Goal: Task Accomplishment & Management: Use online tool/utility

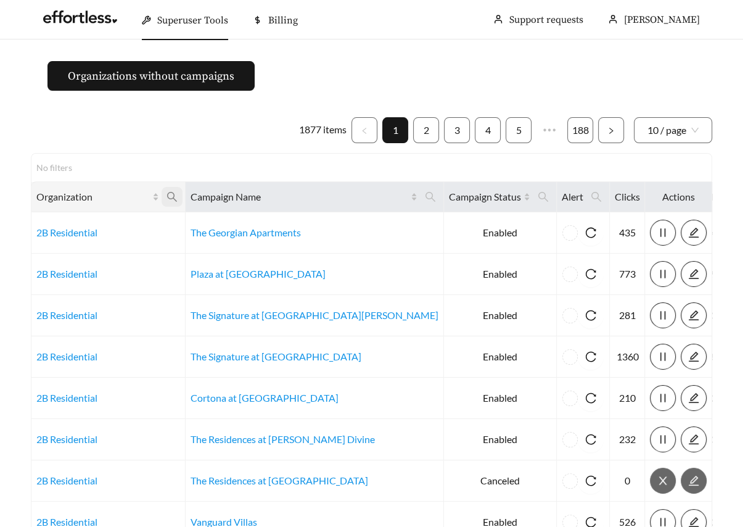
click at [175, 196] on icon "search" at bounding box center [171, 196] width 11 height 11
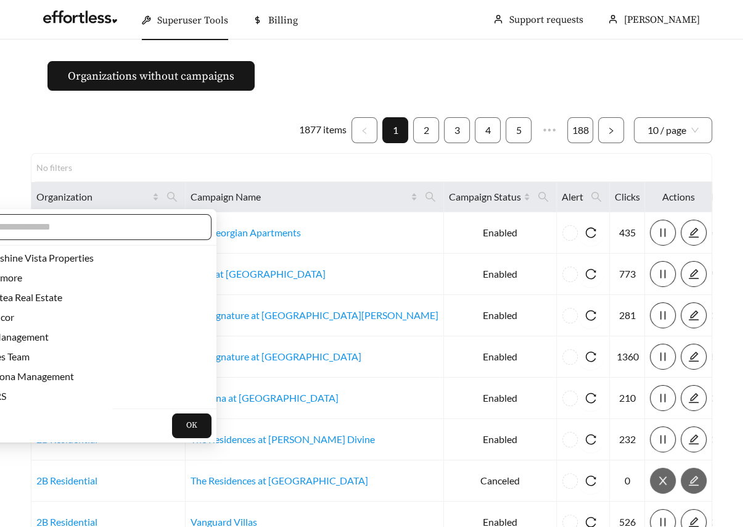
click at [118, 223] on input "text" at bounding box center [91, 226] width 211 height 15
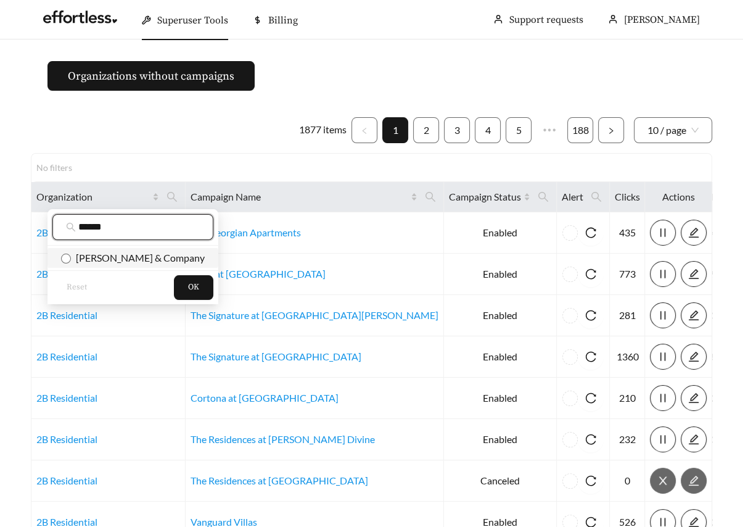
type input "******"
click at [122, 253] on span "[PERSON_NAME] & Company" at bounding box center [138, 258] width 134 height 12
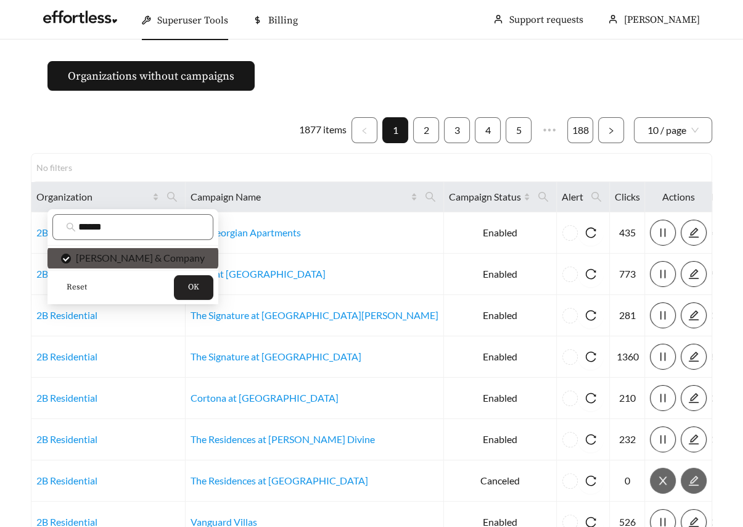
click at [174, 291] on button "OK" at bounding box center [193, 287] width 39 height 25
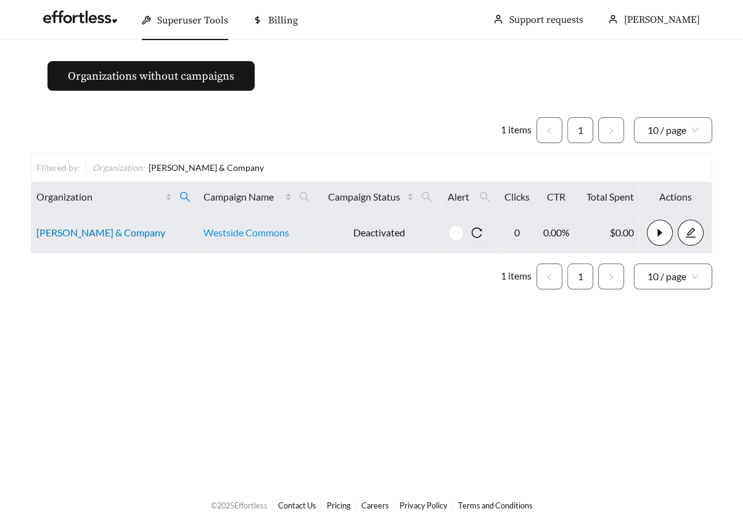
click at [88, 228] on link "[PERSON_NAME] & Company" at bounding box center [100, 232] width 129 height 12
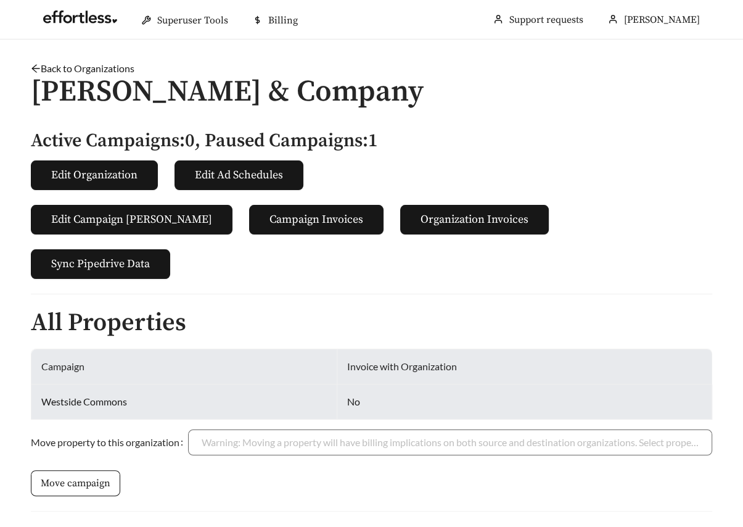
scroll to position [226, 0]
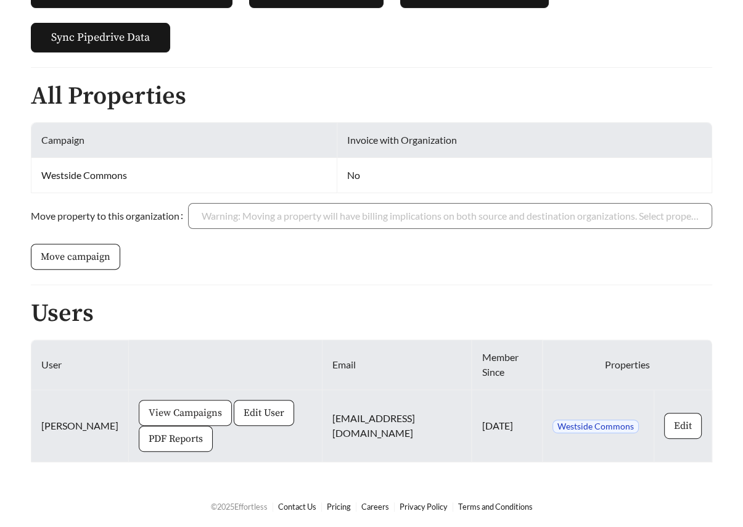
click at [176, 417] on span "View Campaigns" at bounding box center [185, 412] width 73 height 15
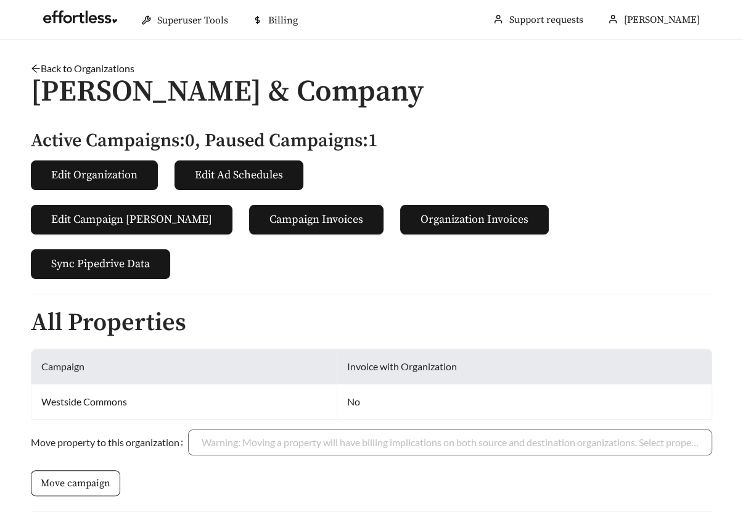
scroll to position [226, 0]
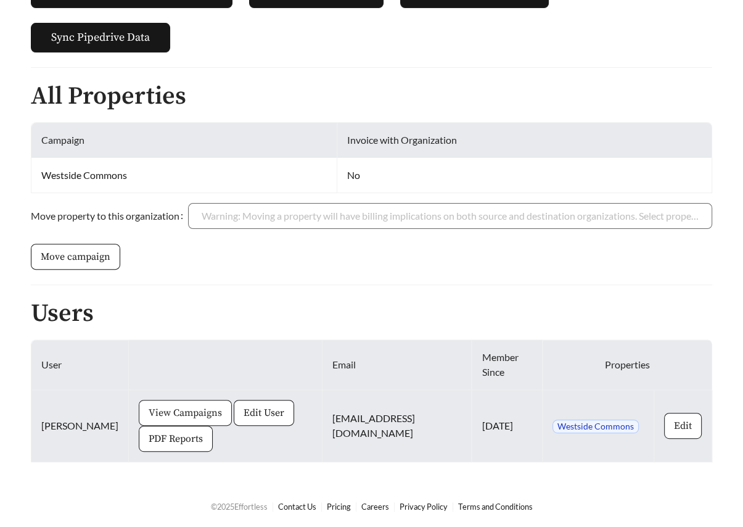
click at [139, 411] on button "View Campaigns" at bounding box center [185, 413] width 93 height 26
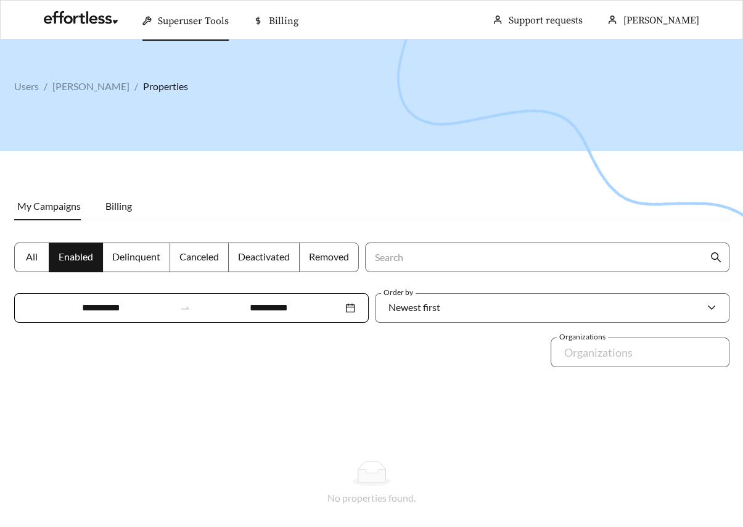
click at [35, 252] on span "All" at bounding box center [32, 256] width 12 height 12
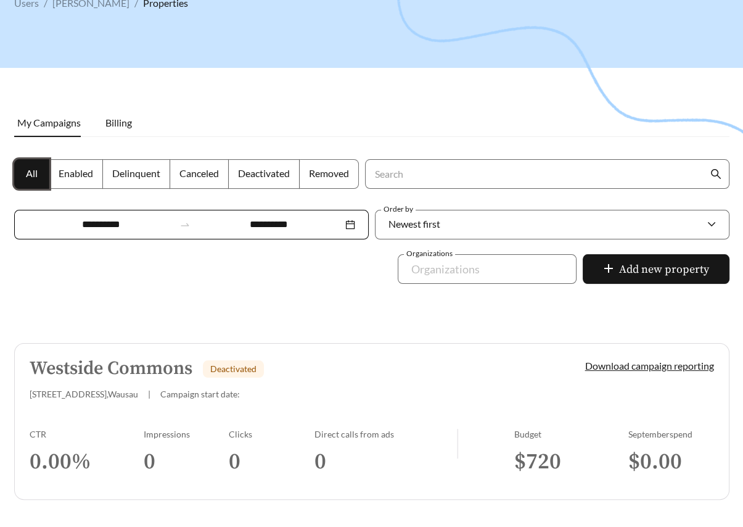
scroll to position [119, 0]
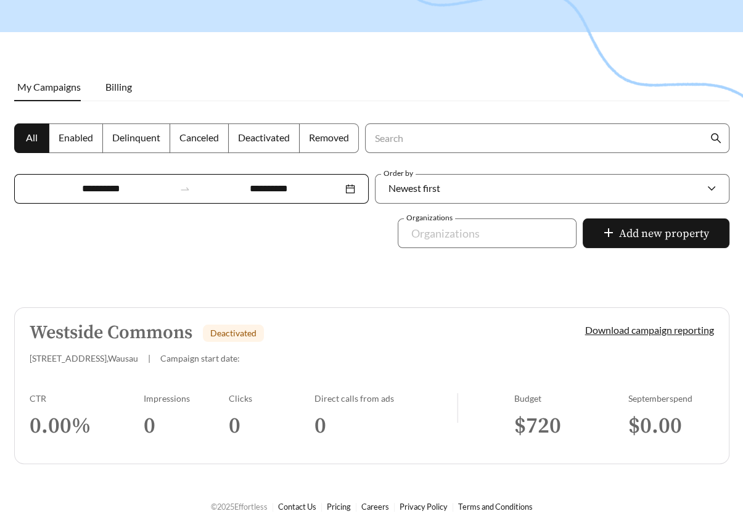
click at [146, 401] on div "Impressions" at bounding box center [187, 398] width 86 height 10
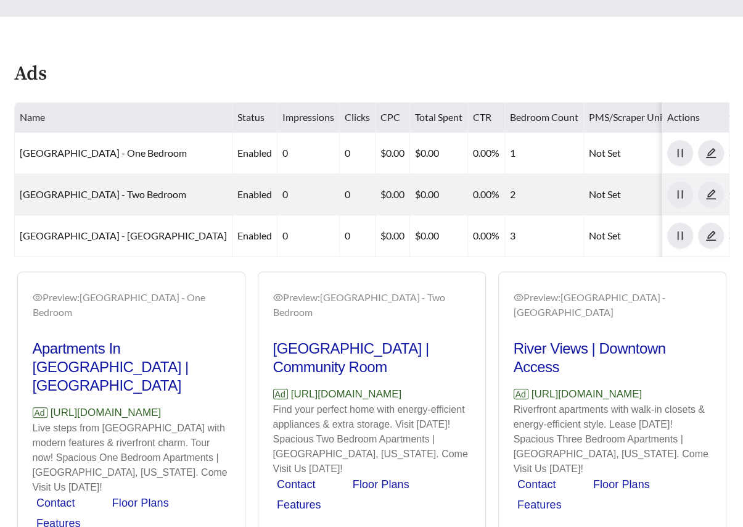
scroll to position [636, 0]
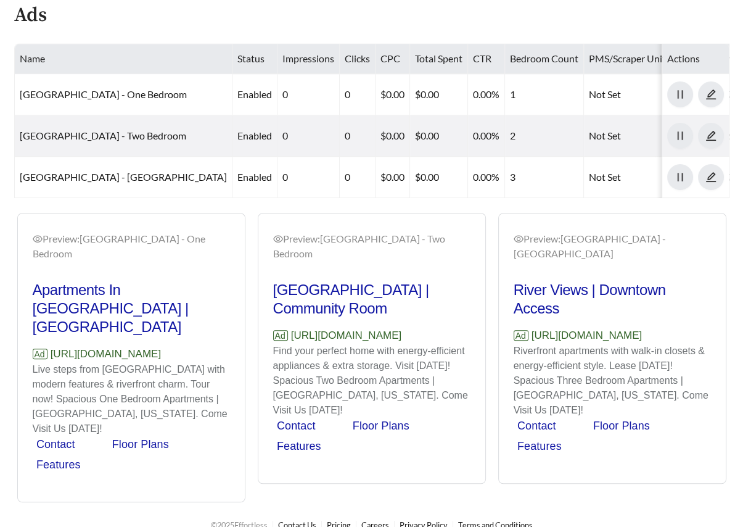
drag, startPoint x: 212, startPoint y: 344, endPoint x: 30, endPoint y: 346, distance: 182.5
click at [30, 346] on div "Preview: [GEOGRAPHIC_DATA] - One Bedroom Apartments In [GEOGRAPHIC_DATA] | [GEO…" at bounding box center [371, 357] width 721 height 289
copy p "[URL][DOMAIN_NAME]"
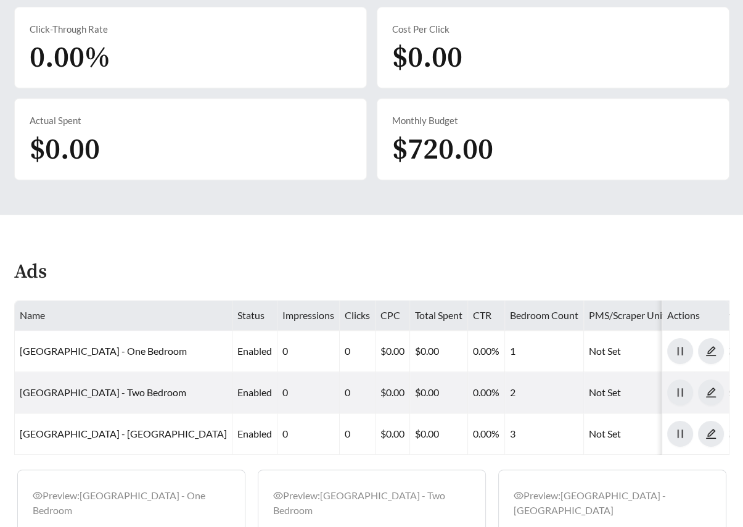
scroll to position [418, 0]
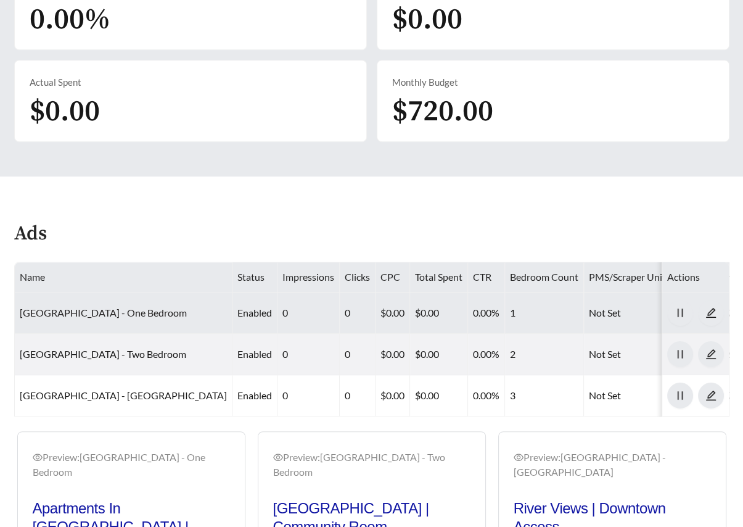
click at [69, 311] on link "[GEOGRAPHIC_DATA] - One Bedroom" at bounding box center [103, 312] width 167 height 12
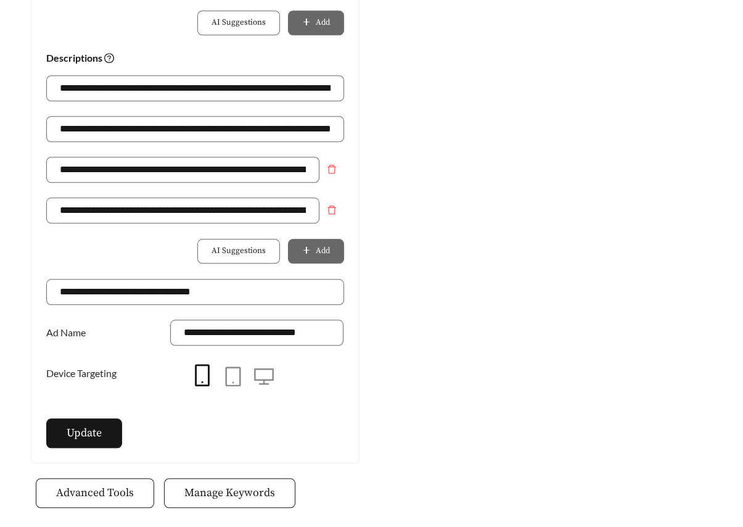
scroll to position [856, 0]
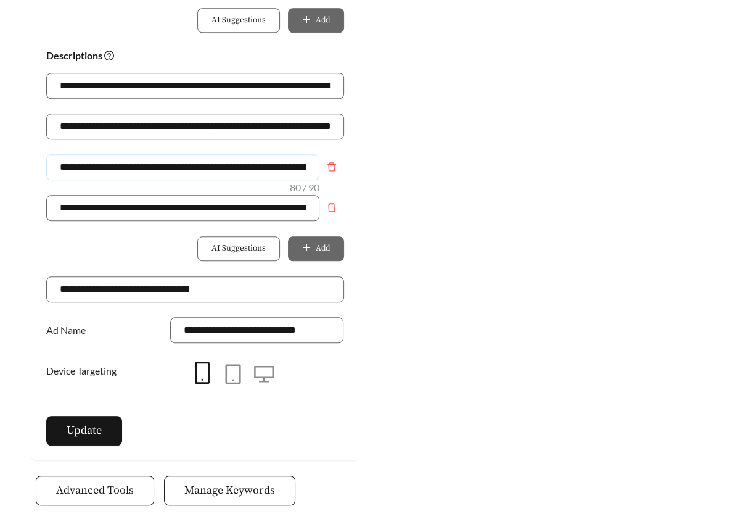
click at [234, 163] on input "**********" at bounding box center [182, 167] width 273 height 26
drag, startPoint x: 309, startPoint y: 124, endPoint x: 406, endPoint y: 125, distance: 97.4
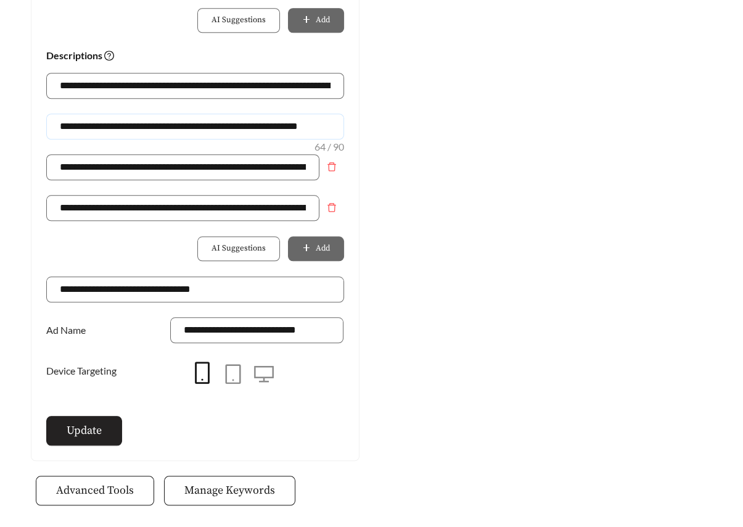
type input "**********"
click at [80, 430] on span "Update" at bounding box center [84, 430] width 35 height 17
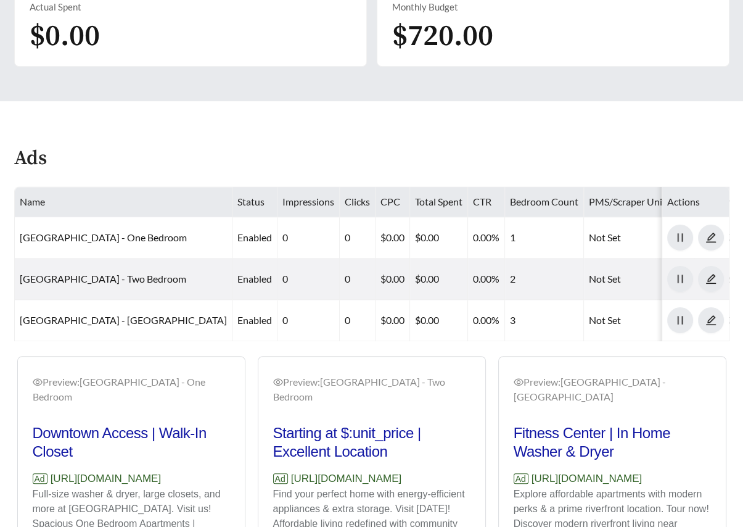
scroll to position [651, 0]
